Goal: Navigation & Orientation: Find specific page/section

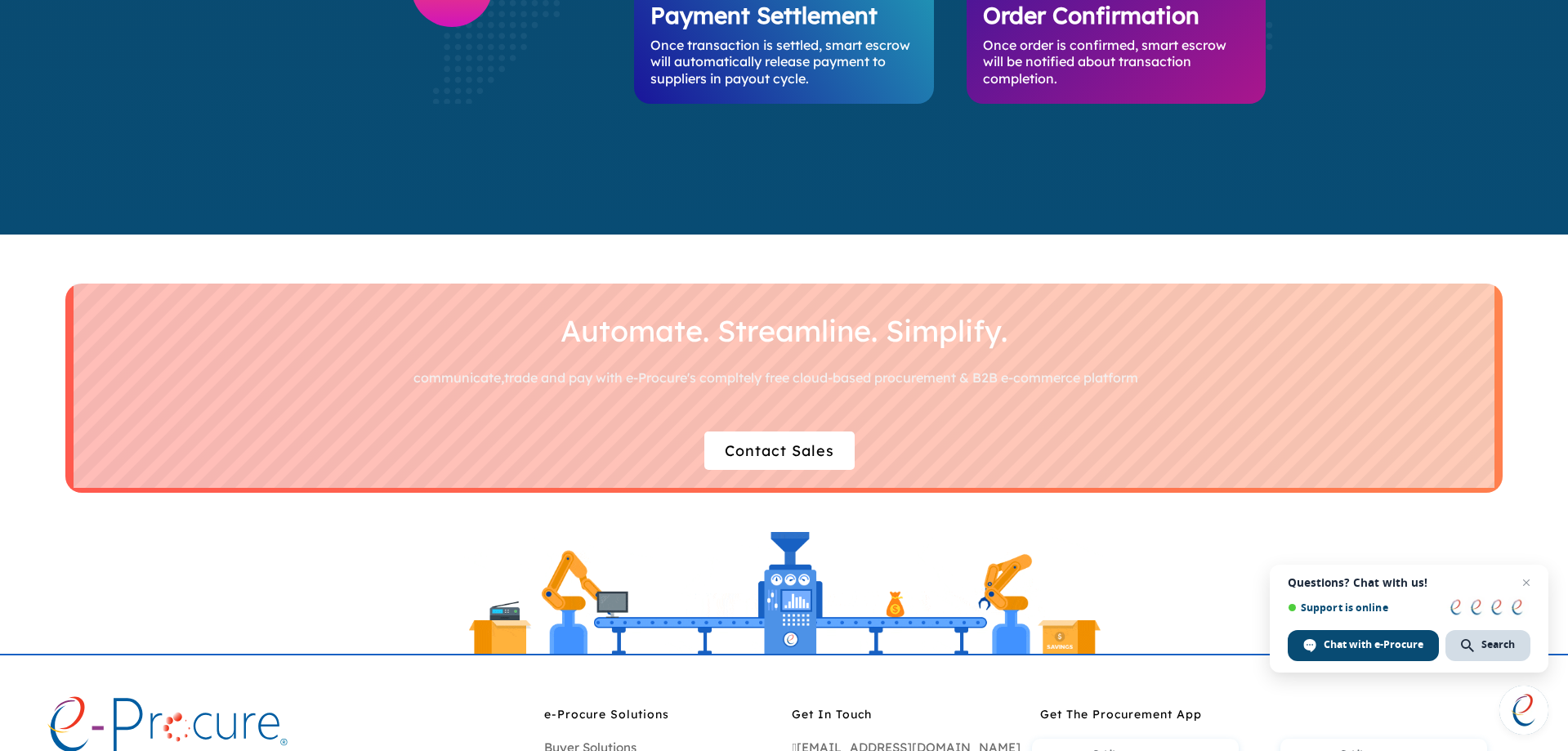
scroll to position [4822, 0]
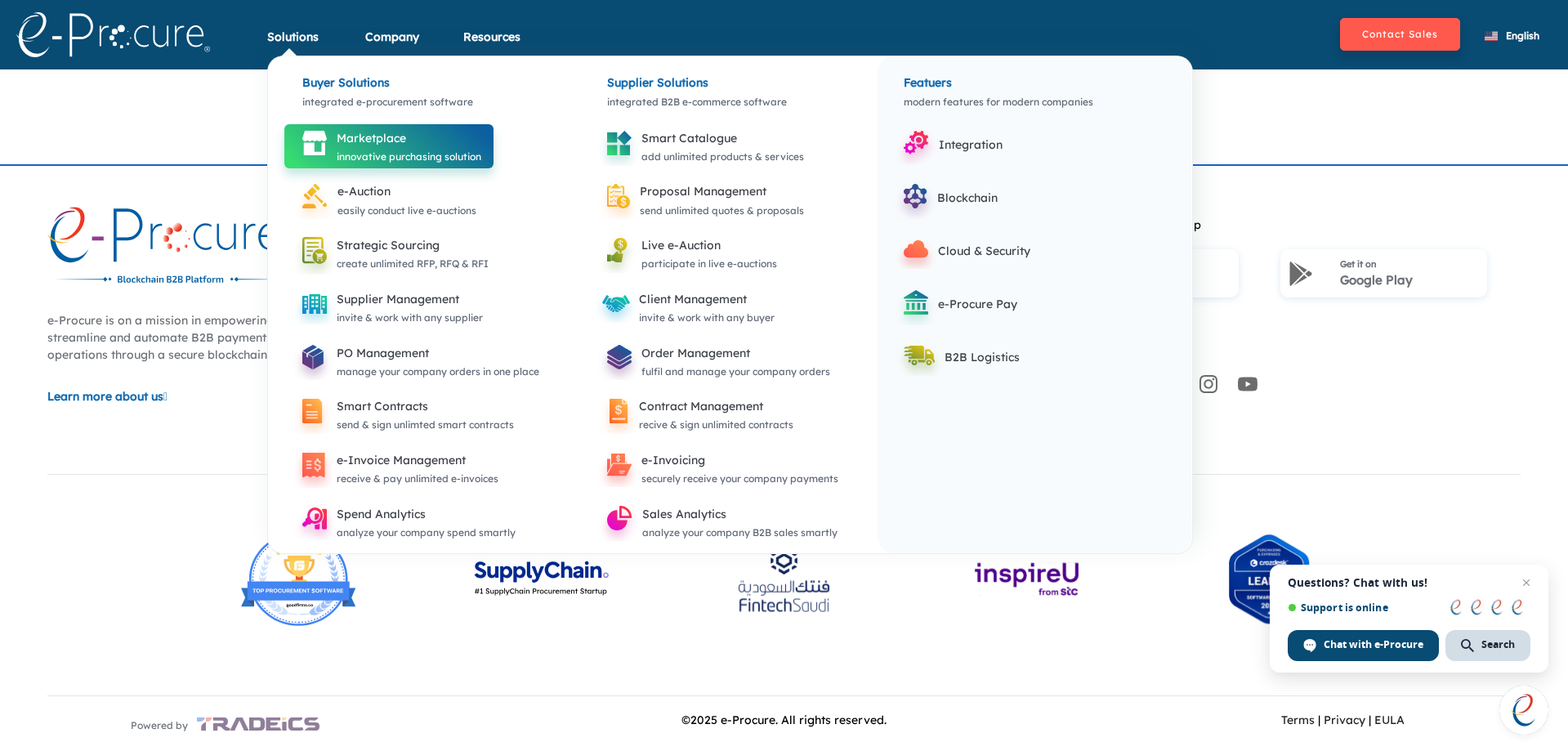
click at [330, 147] on icon at bounding box center [314, 144] width 44 height 44
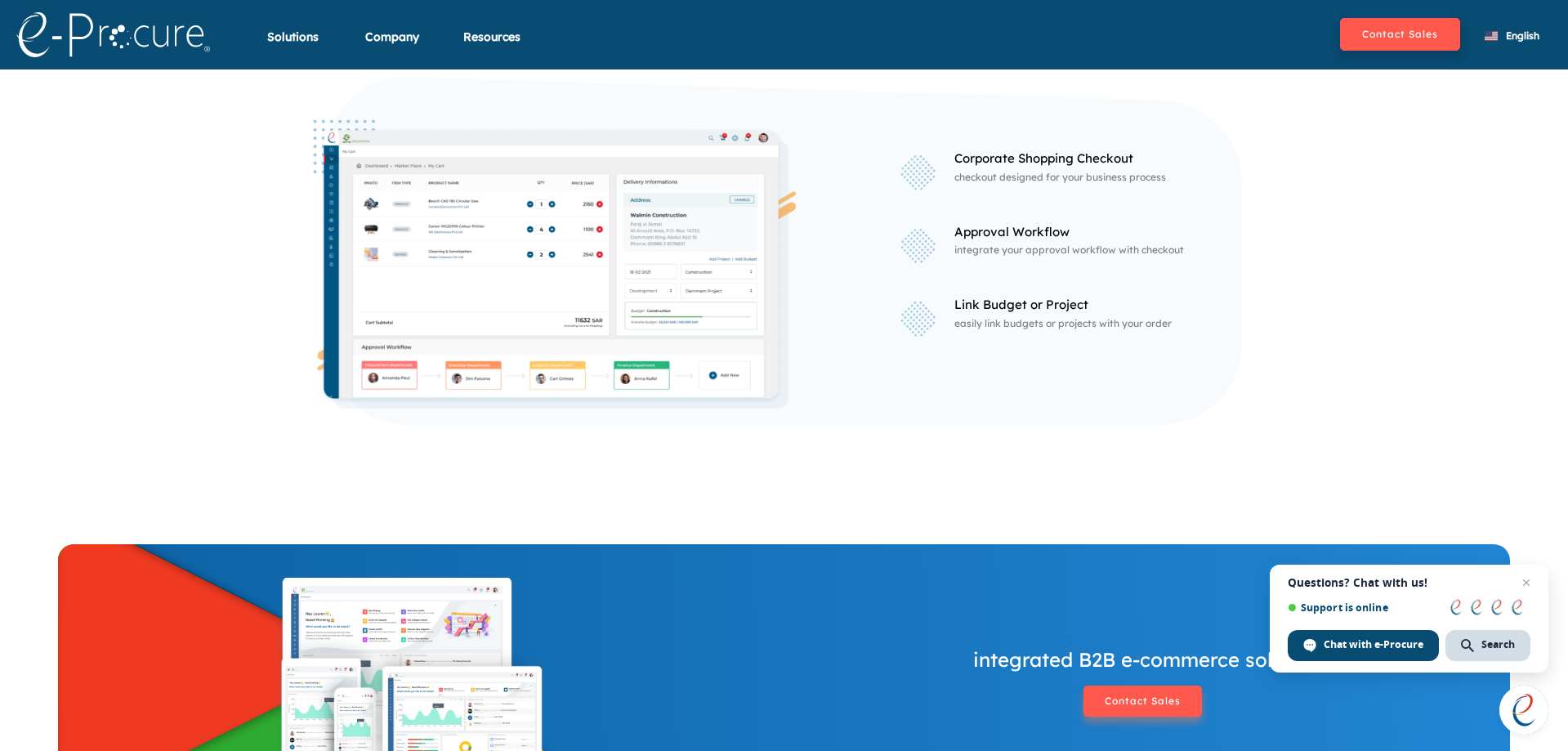
scroll to position [1129, 0]
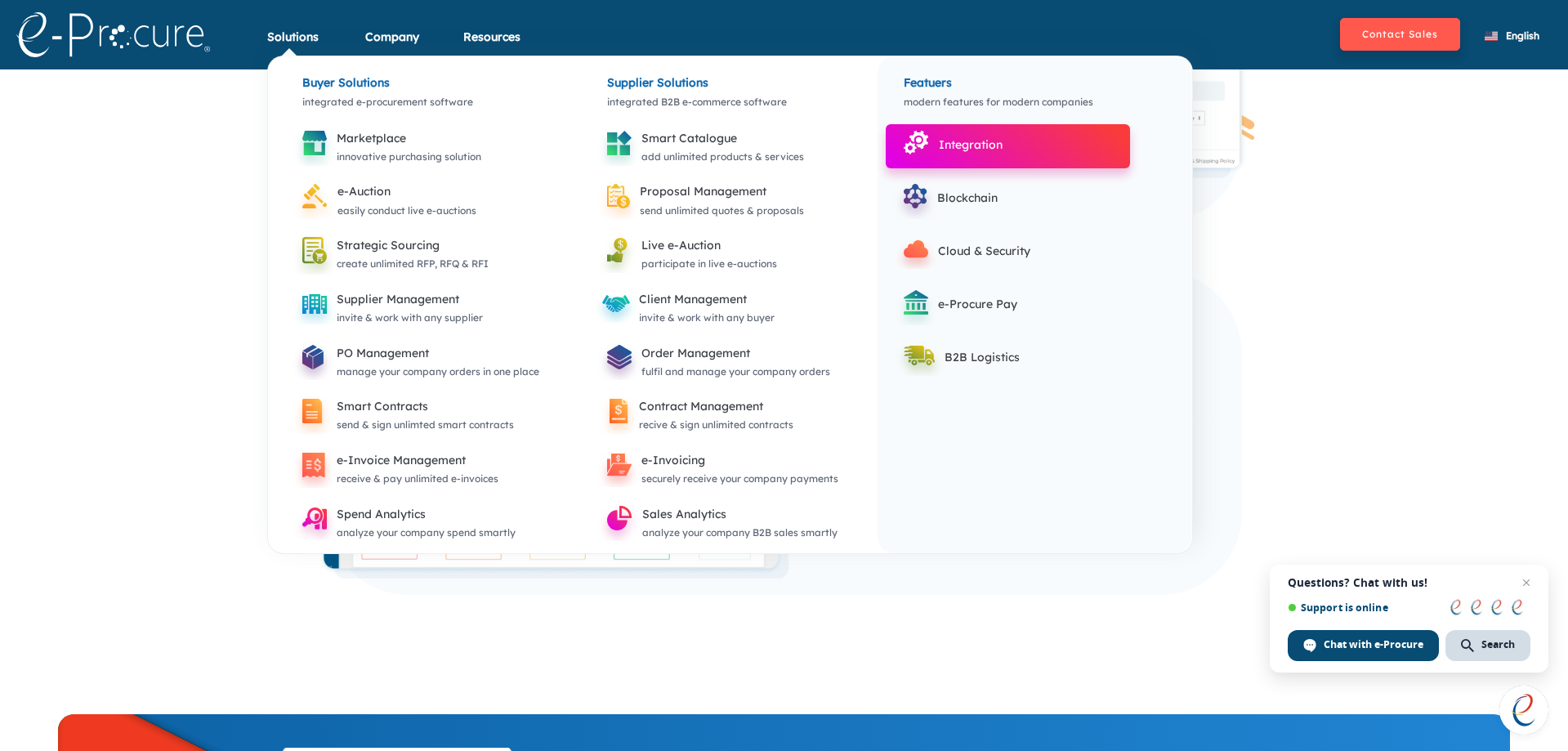
click at [931, 143] on icon at bounding box center [916, 143] width 45 height 44
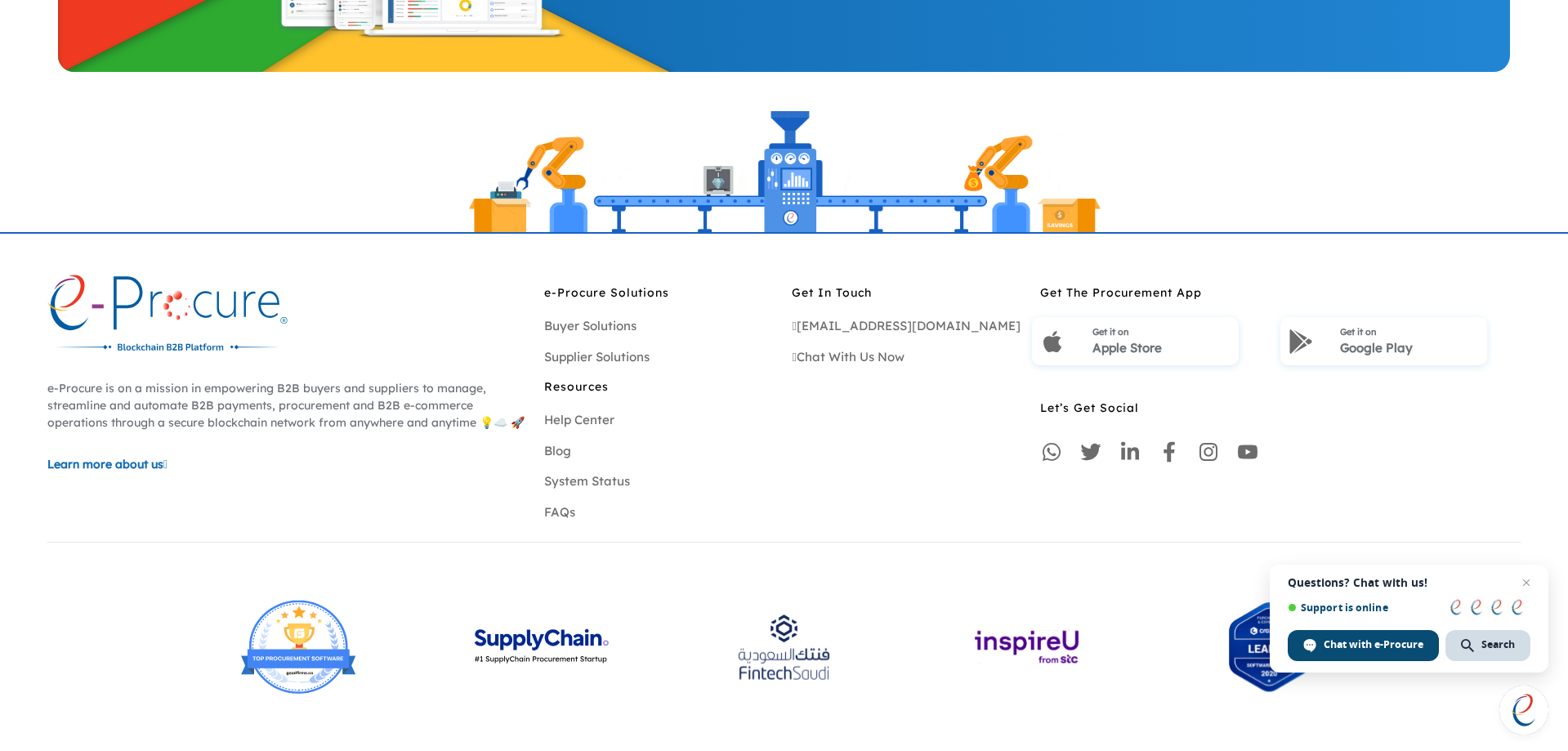
scroll to position [2097, 0]
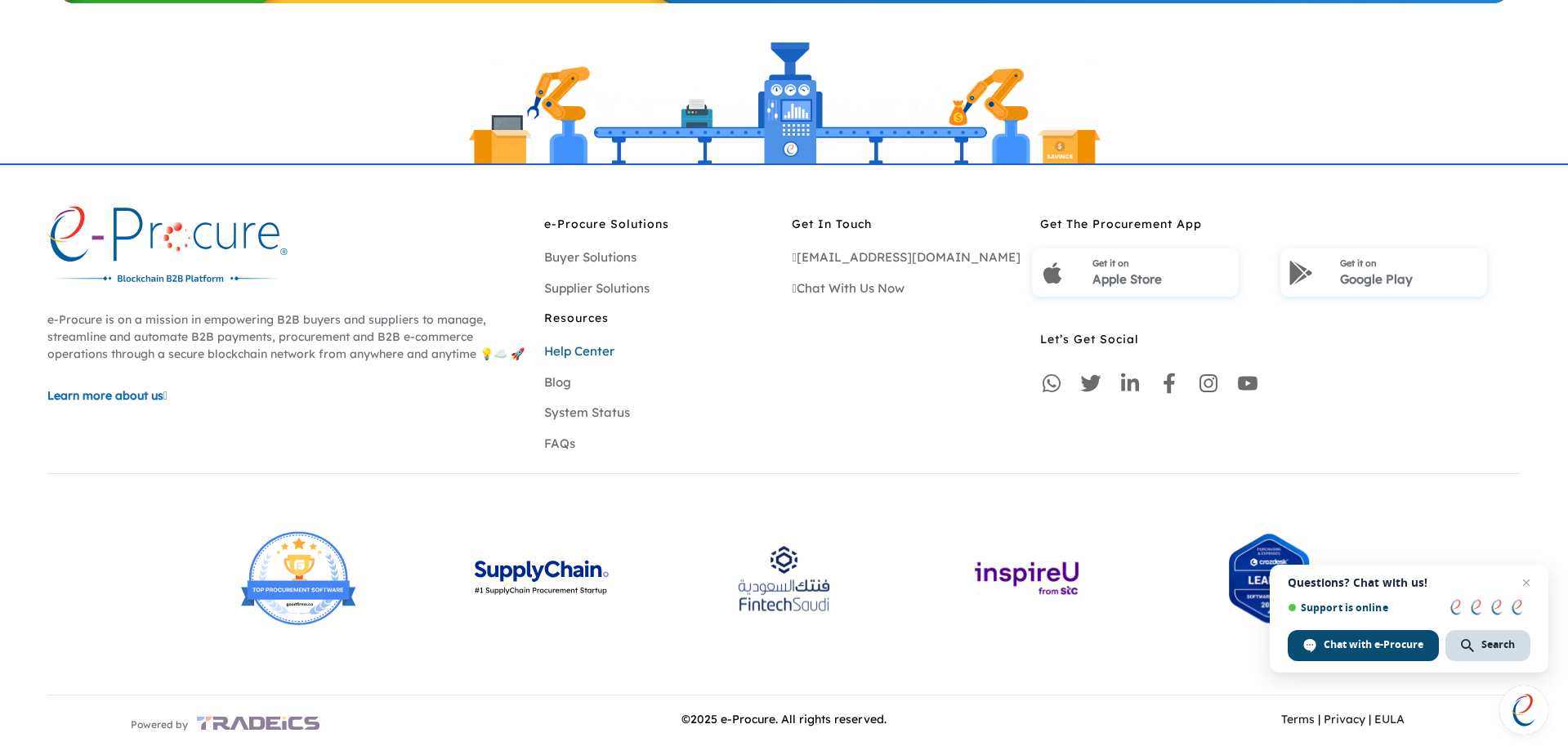
click at [578, 353] on link "Help Center" at bounding box center [580, 350] width 71 height 16
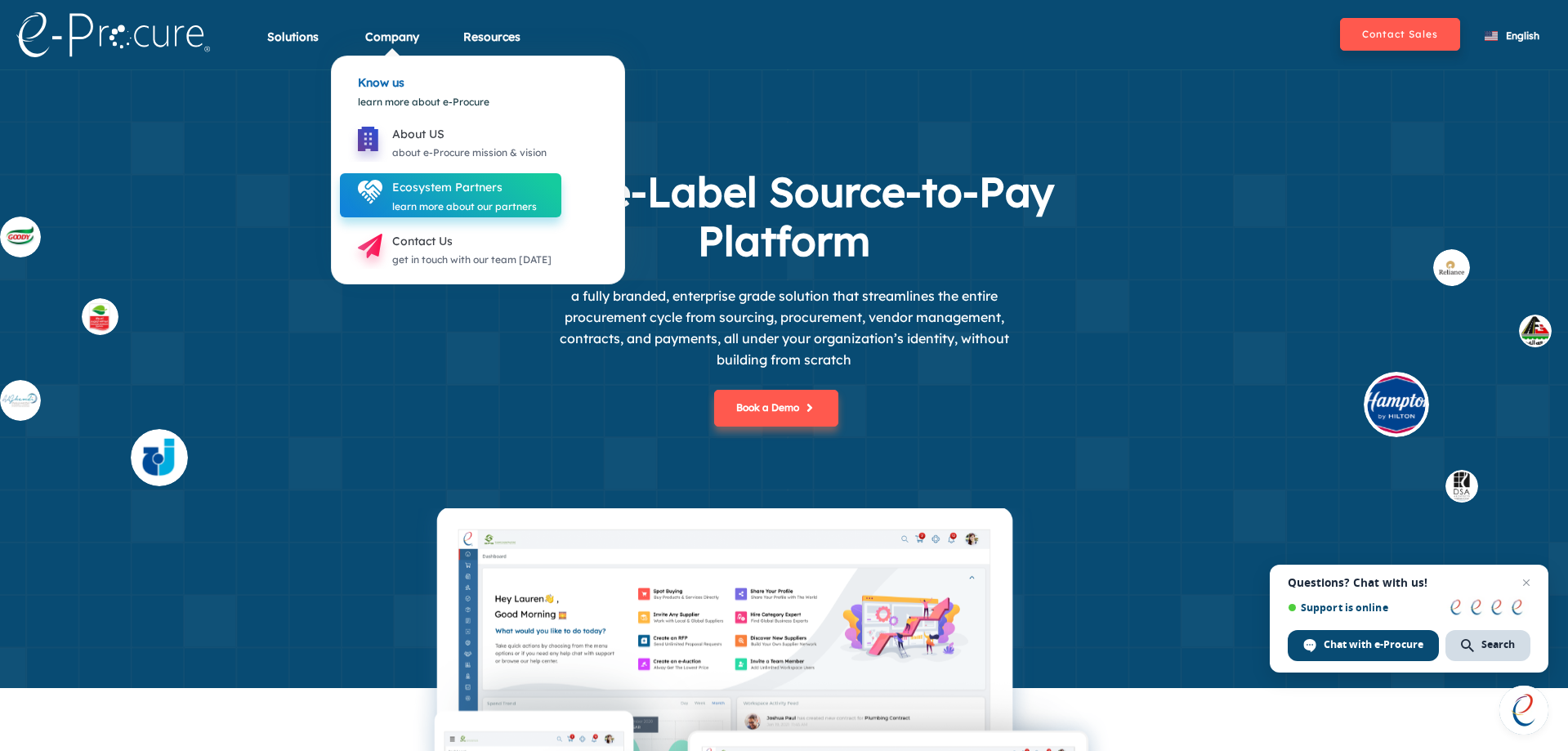
click at [432, 199] on div "learn more about our partners" at bounding box center [465, 207] width 144 height 18
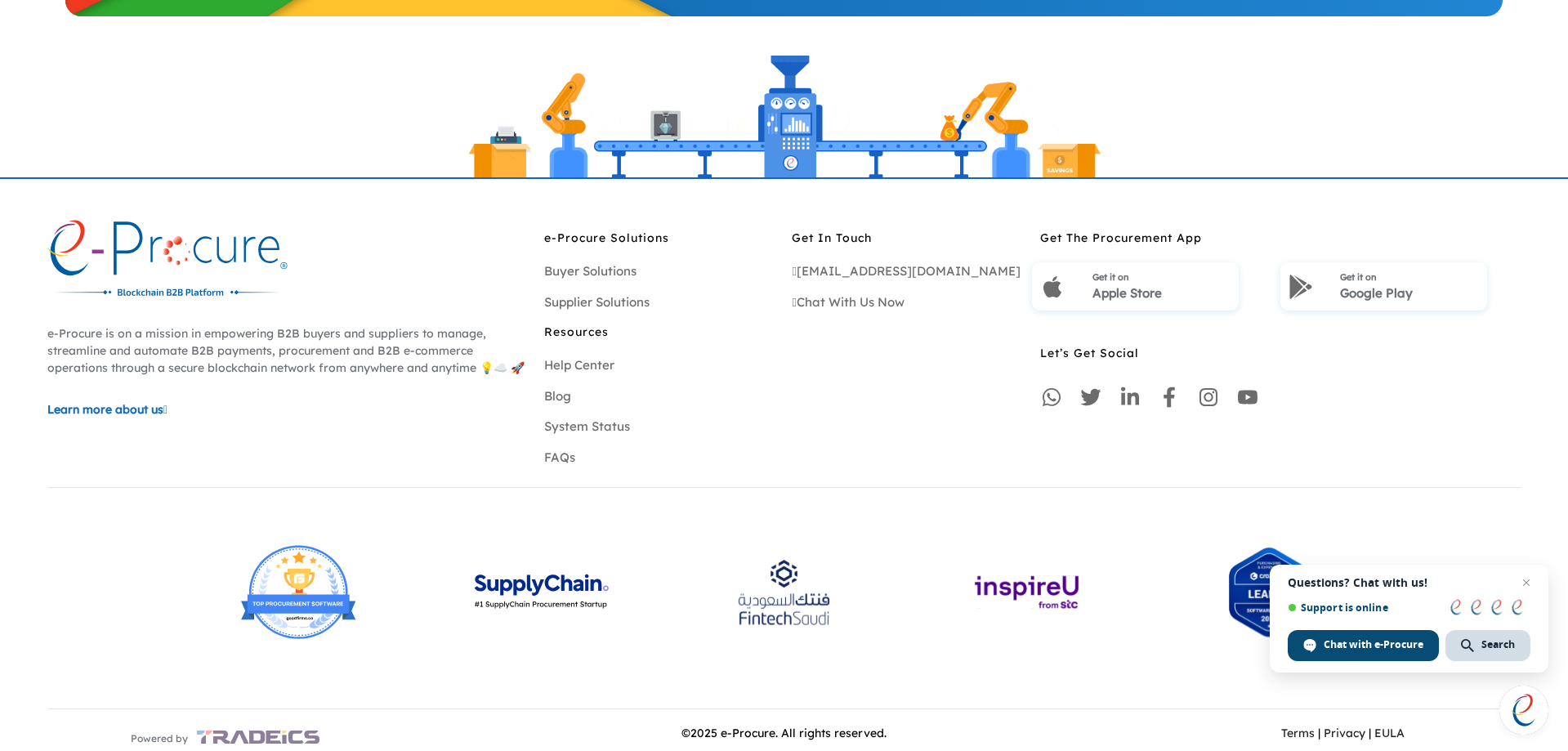
scroll to position [1319, 0]
